Goal: Task Accomplishment & Management: Manage account settings

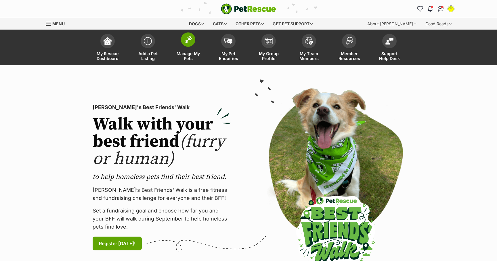
click at [191, 43] on img at bounding box center [188, 39] width 8 height 7
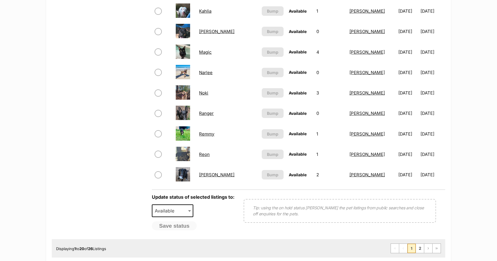
scroll to position [428, 0]
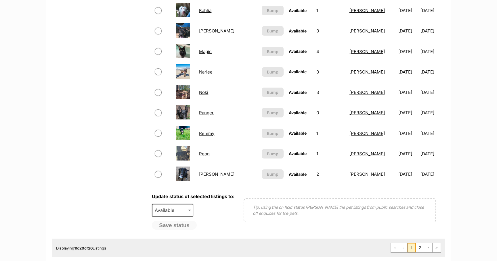
click at [356, 155] on link "[PERSON_NAME]" at bounding box center [366, 153] width 35 height 5
click at [205, 153] on link "Reon" at bounding box center [204, 153] width 11 height 5
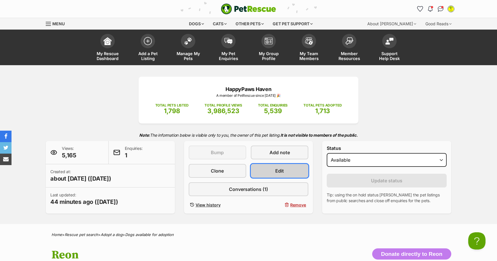
click at [284, 171] on link "Edit" at bounding box center [279, 171] width 57 height 14
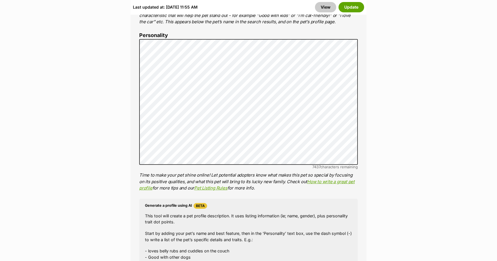
scroll to position [453, 0]
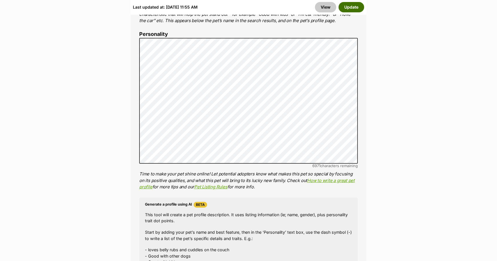
click at [354, 9] on button "Update" at bounding box center [351, 7] width 26 height 10
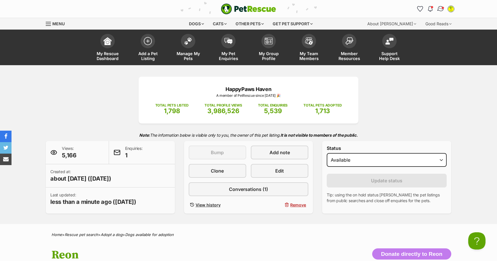
click at [440, 6] on img "Conversations" at bounding box center [441, 8] width 8 height 7
